Goal: Use online tool/utility: Use online tool/utility

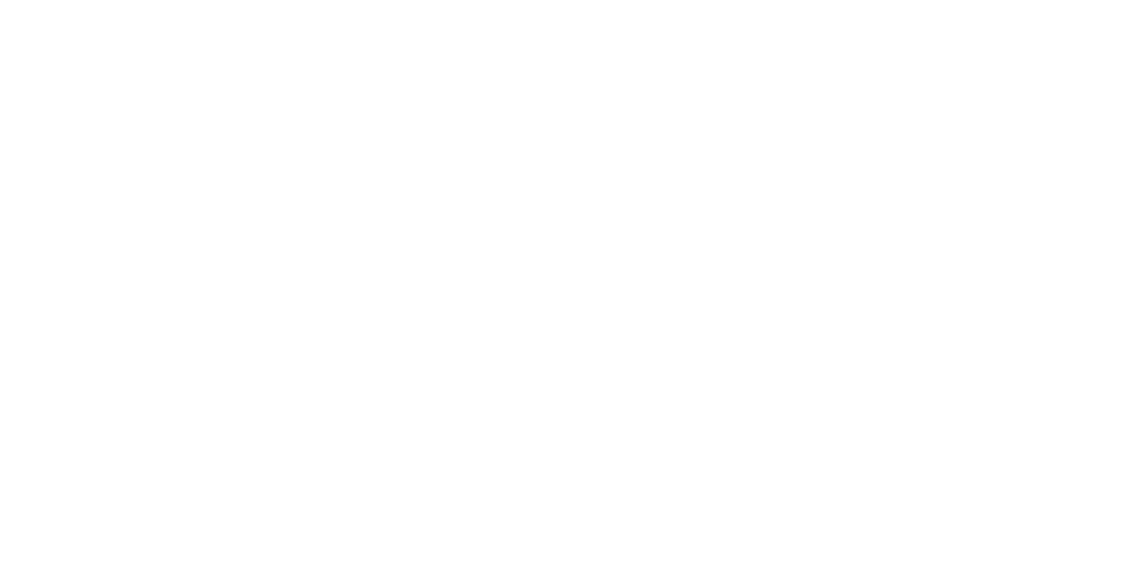
select select "*"
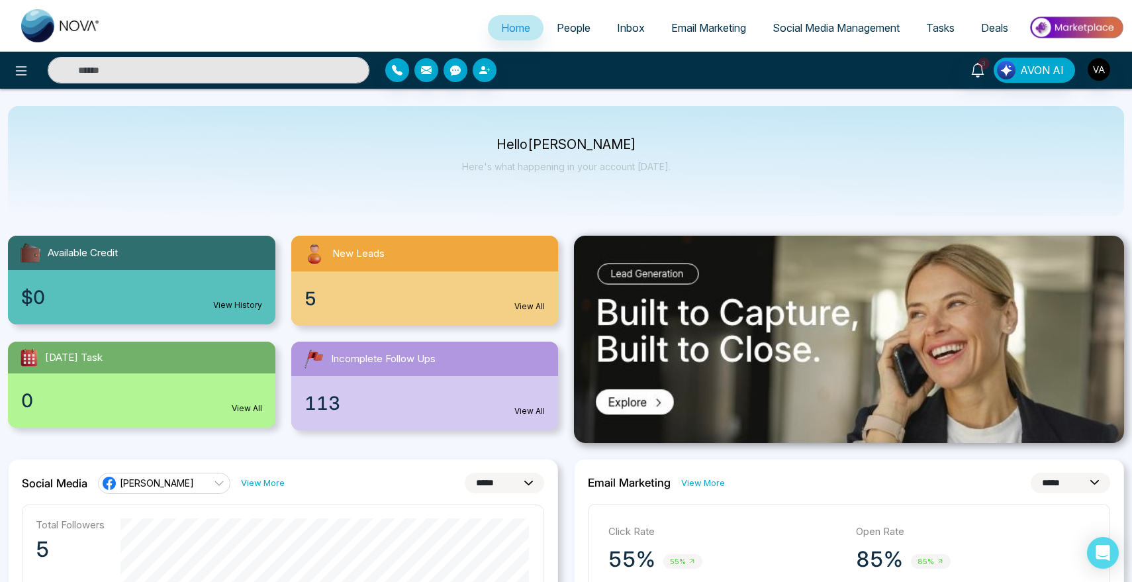
click at [558, 27] on span "People" at bounding box center [574, 27] width 34 height 13
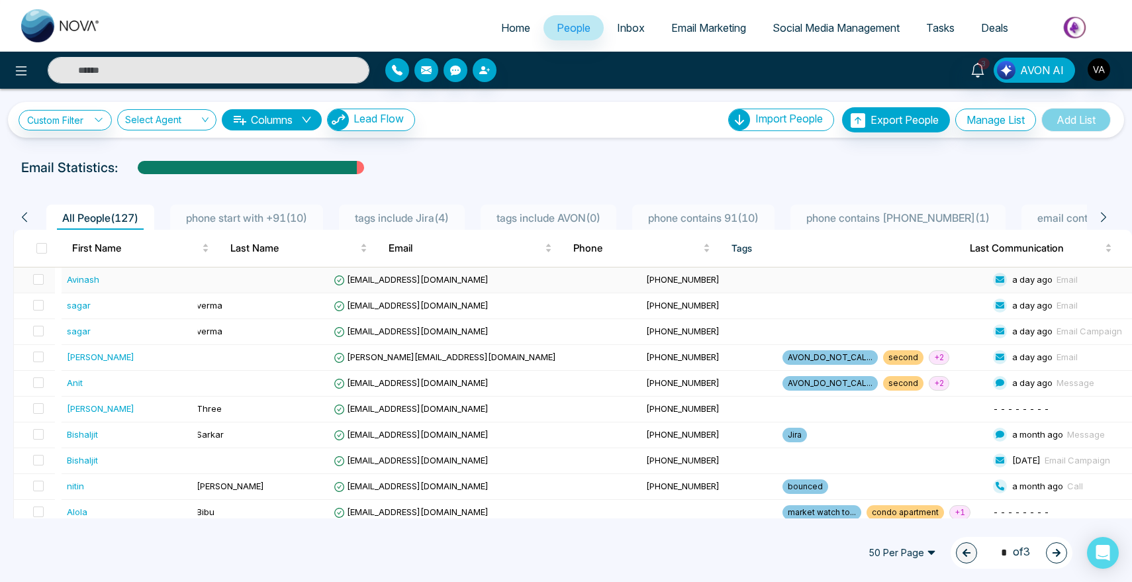
click at [84, 281] on div "Avinash" at bounding box center [83, 279] width 32 height 13
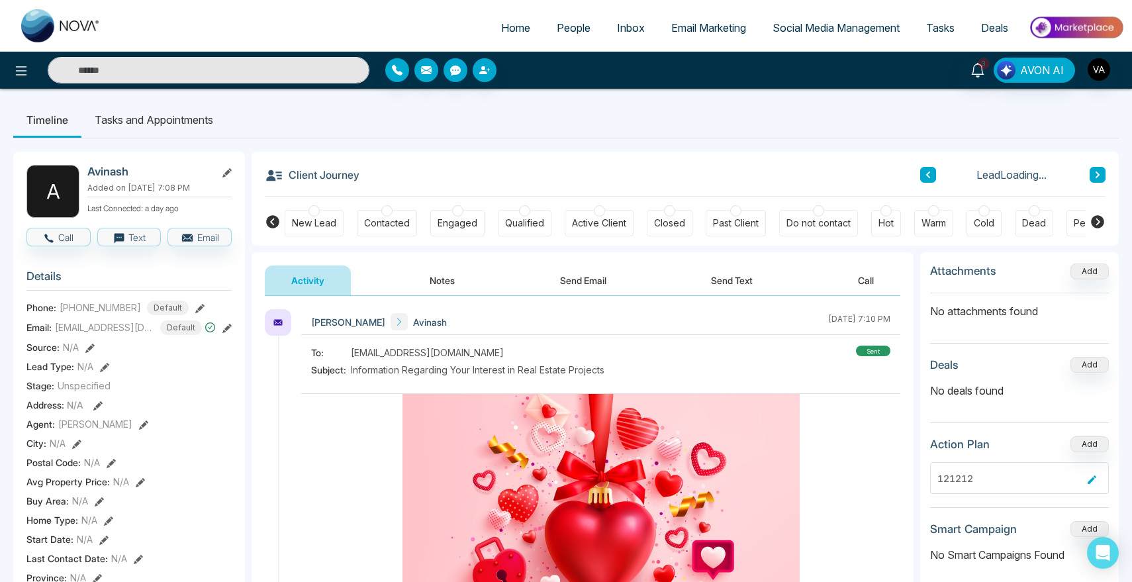
click at [230, 173] on icon at bounding box center [226, 172] width 9 height 9
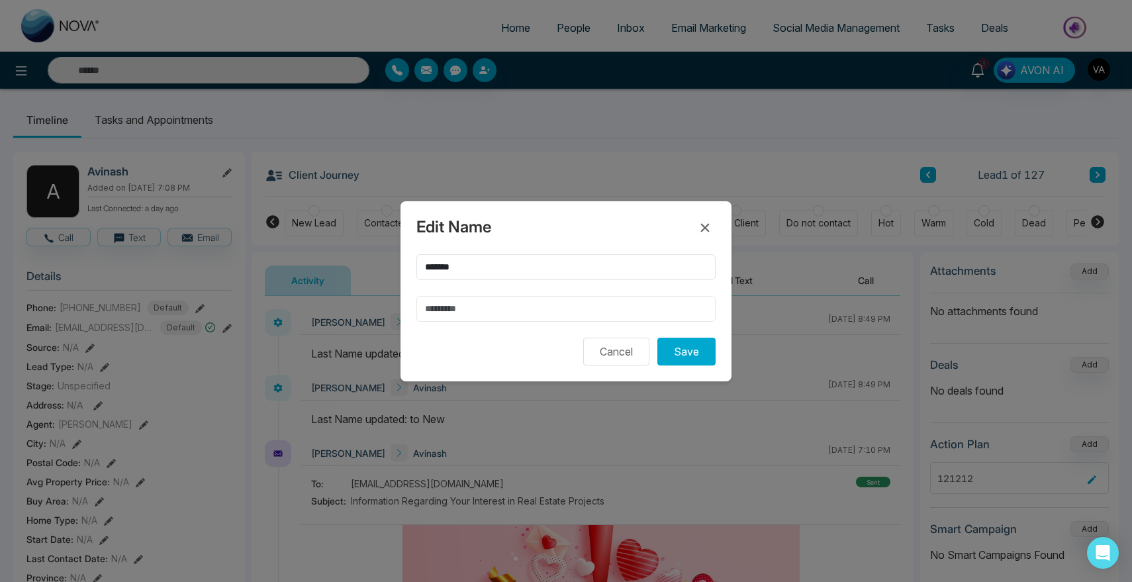
click at [563, 315] on input "text" at bounding box center [565, 309] width 299 height 26
click at [706, 223] on icon at bounding box center [705, 228] width 16 height 16
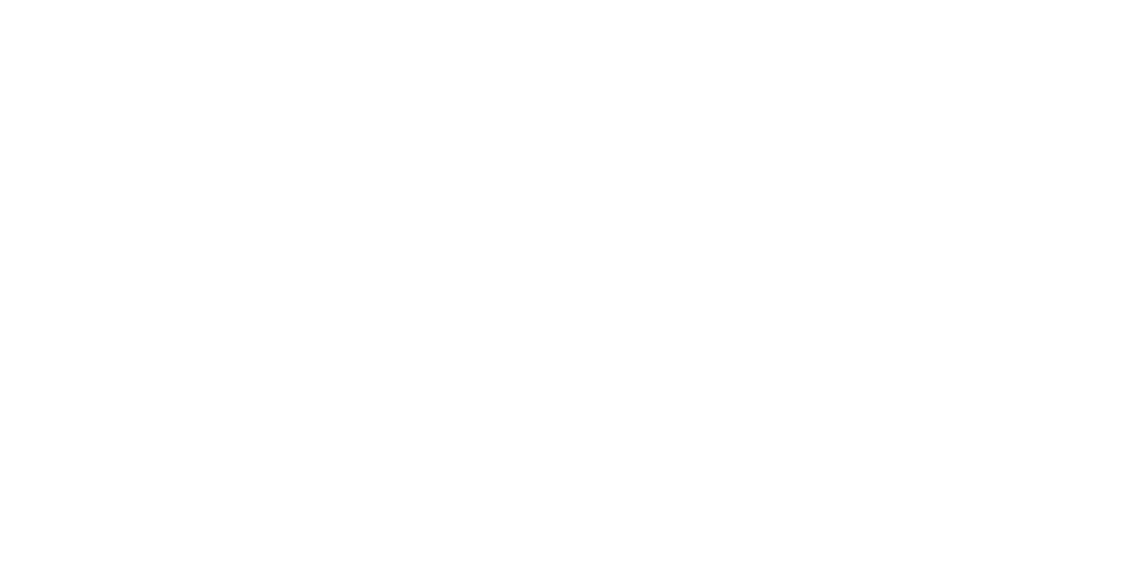
select select "*"
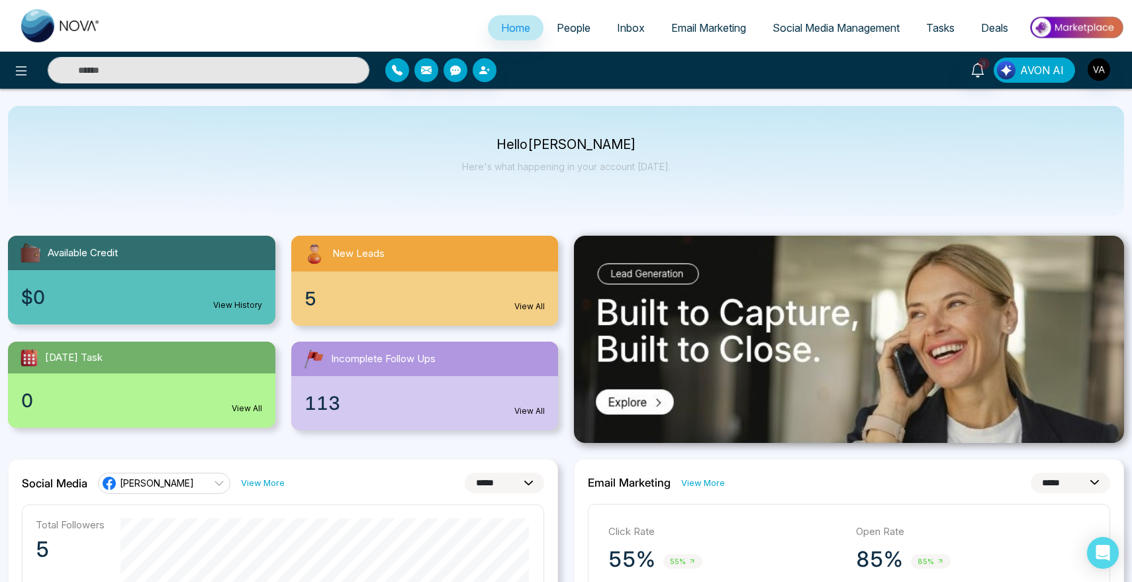
click at [1048, 63] on span "AVON AI" at bounding box center [1042, 70] width 44 height 16
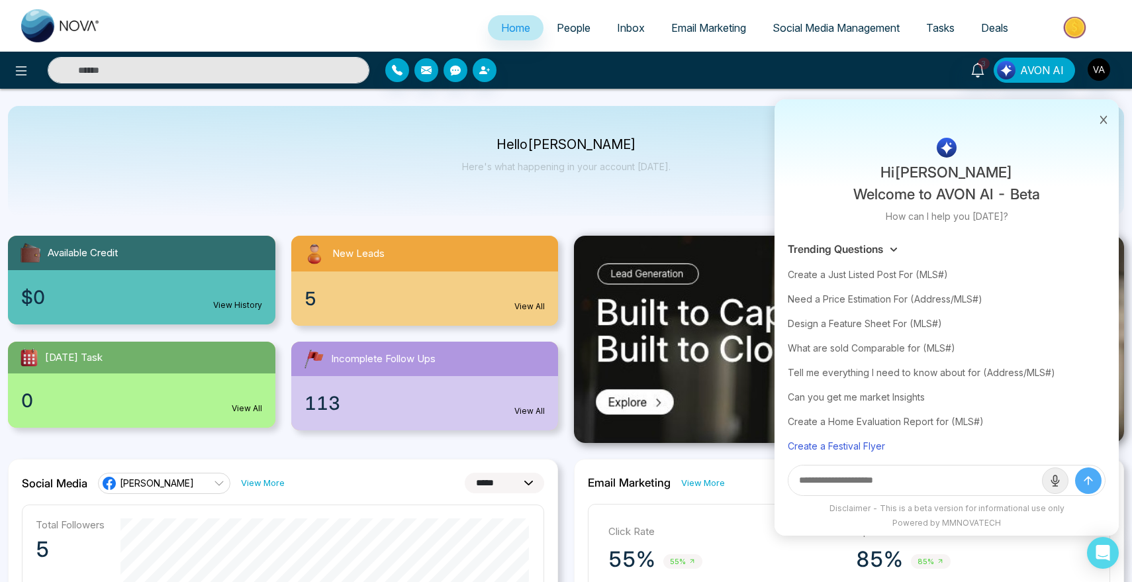
click at [871, 450] on div "Create a Festival Flyer" at bounding box center [947, 446] width 318 height 24
type input "**********"
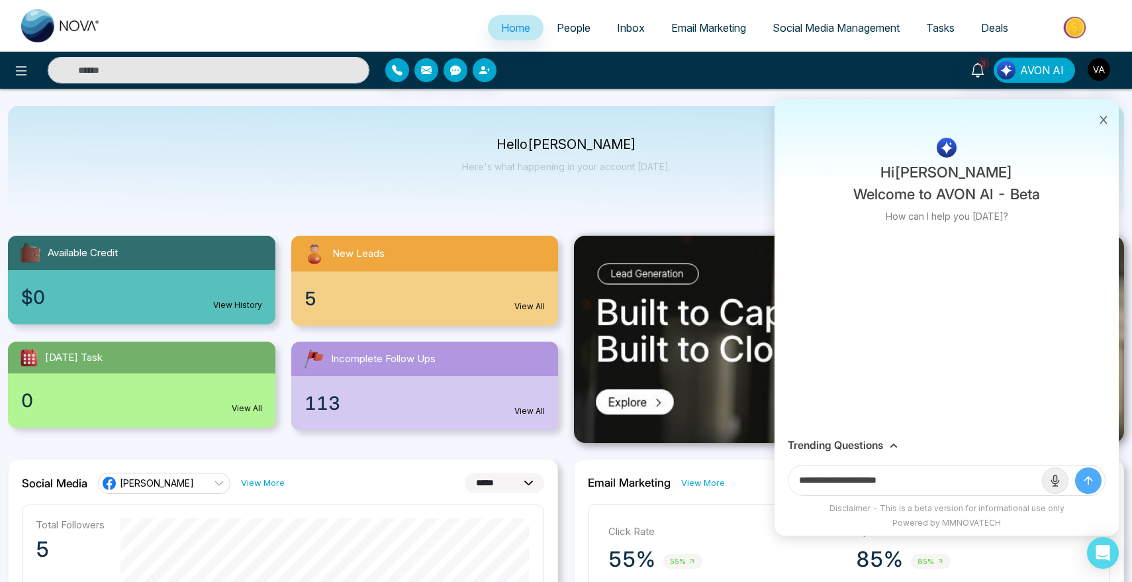
click at [1087, 477] on icon "submit" at bounding box center [1088, 480] width 13 height 13
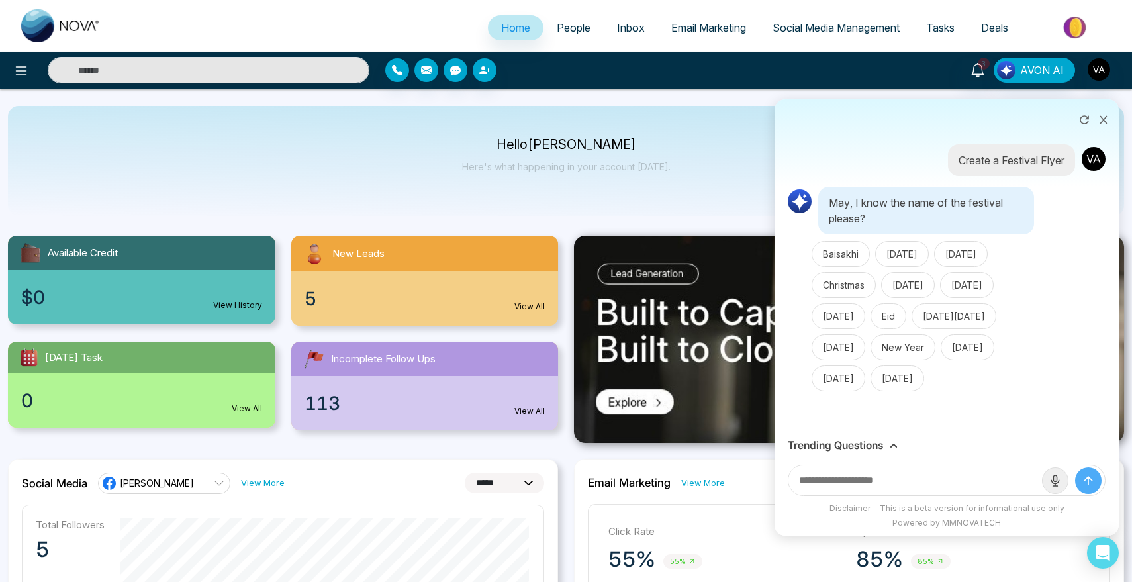
scroll to position [1, 0]
click at [912, 246] on button "Boxing Day" at bounding box center [902, 254] width 54 height 26
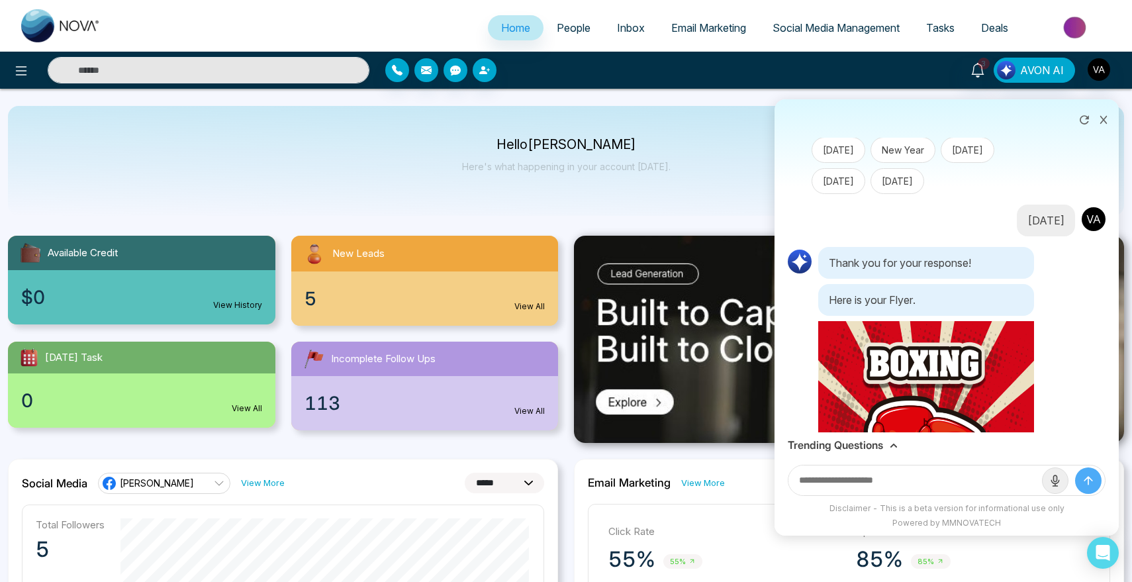
scroll to position [200, 0]
